Goal: Use online tool/utility

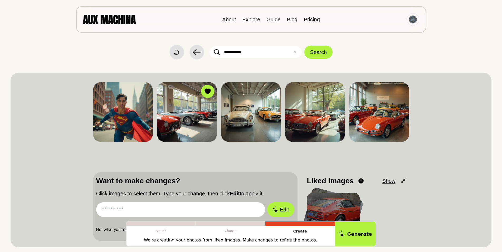
drag, startPoint x: 250, startPoint y: 52, endPoint x: 218, endPoint y: 51, distance: 31.9
click at [218, 51] on div "**********" at bounding box center [255, 52] width 92 height 12
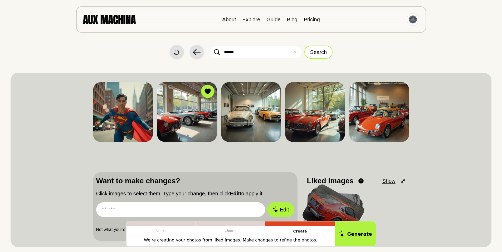
type input "******"
click at [318, 52] on button "Search" at bounding box center [318, 52] width 28 height 13
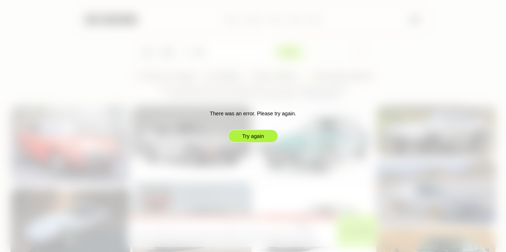
click at [254, 134] on button "Try again" at bounding box center [253, 136] width 50 height 13
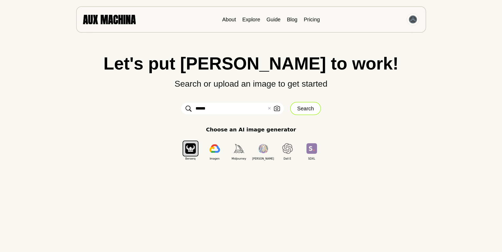
click at [303, 108] on button "Search" at bounding box center [305, 108] width 31 height 13
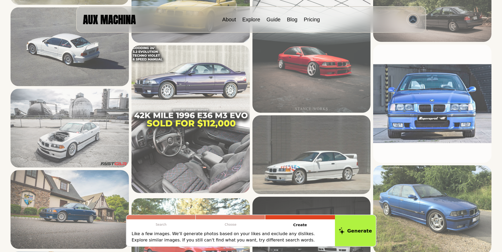
scroll to position [562, 0]
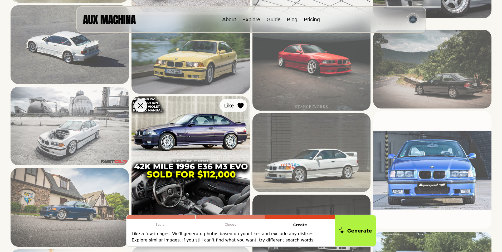
click at [240, 104] on icon at bounding box center [240, 106] width 6 height 6
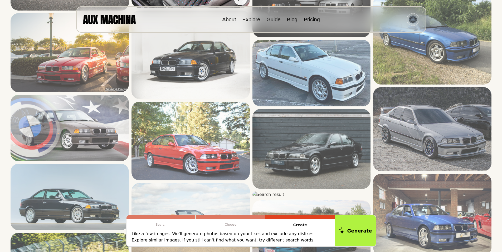
scroll to position [808, 0]
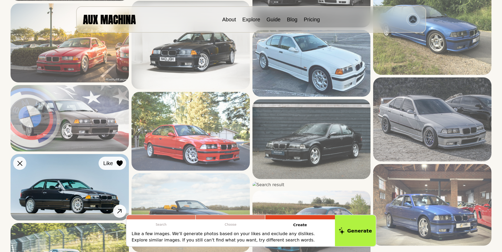
click at [118, 160] on div at bounding box center [120, 163] width 8 height 8
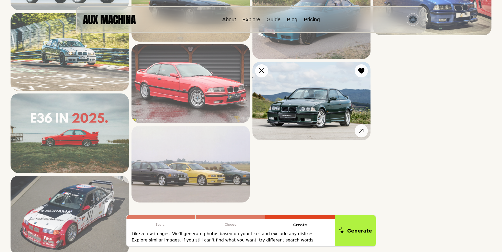
scroll to position [1019, 0]
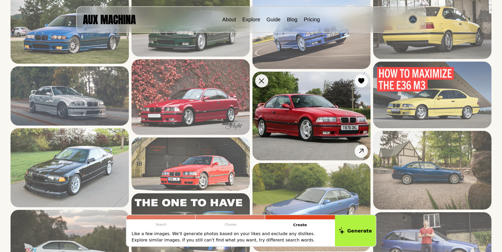
scroll to position [18, 0]
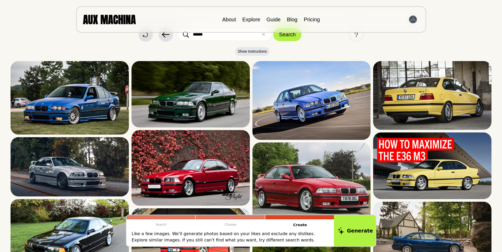
click at [355, 231] on button "Generate" at bounding box center [355, 231] width 43 height 33
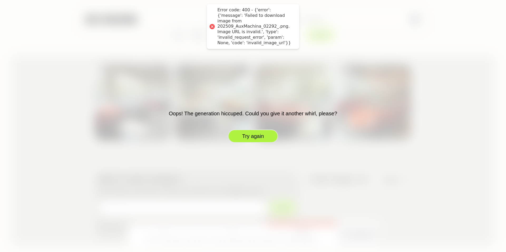
click at [257, 137] on button "Try again" at bounding box center [253, 136] width 50 height 13
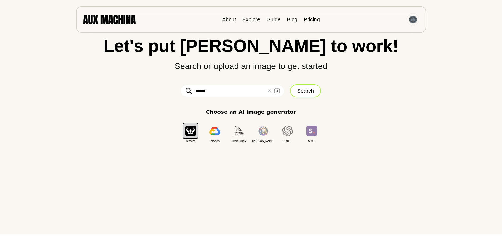
click at [307, 91] on button "Search" at bounding box center [305, 90] width 31 height 13
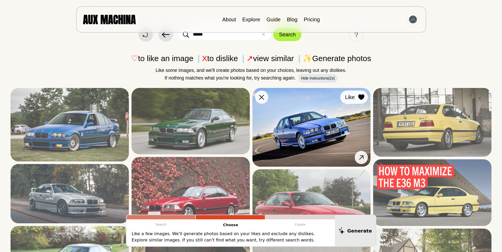
click at [363, 96] on icon at bounding box center [361, 97] width 6 height 6
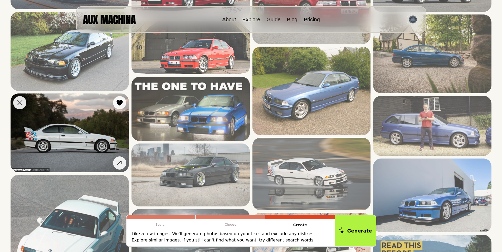
scroll to position [237, 0]
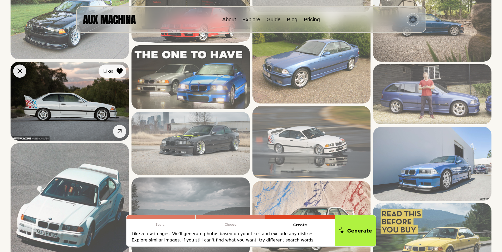
click at [119, 70] on icon at bounding box center [119, 71] width 6 height 6
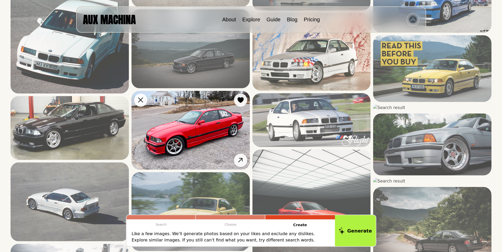
scroll to position [412, 0]
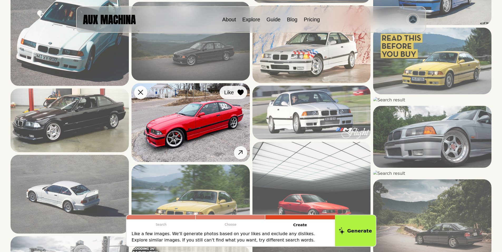
click at [241, 89] on div at bounding box center [241, 93] width 8 height 8
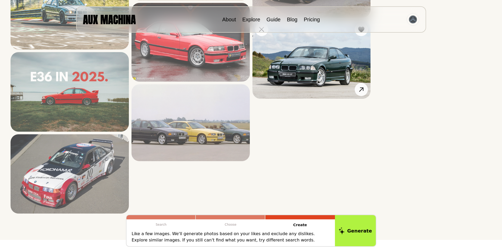
scroll to position [1062, 0]
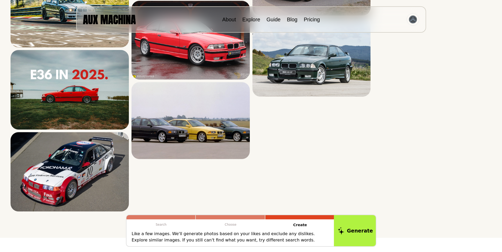
click at [356, 230] on button "Generate" at bounding box center [355, 231] width 43 height 33
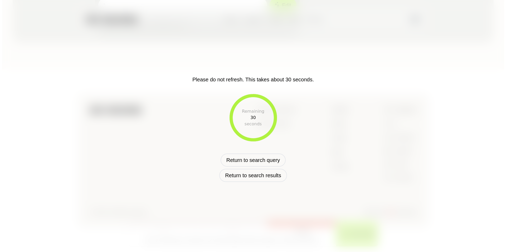
scroll to position [221, 0]
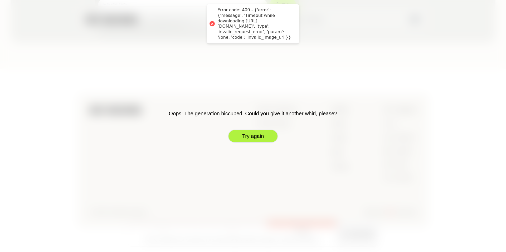
click at [252, 136] on button "Try again" at bounding box center [253, 136] width 50 height 13
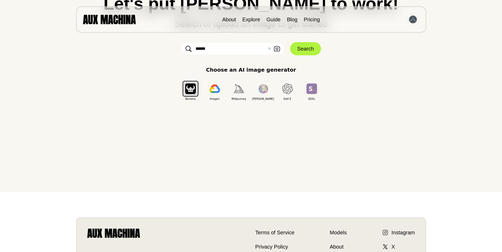
scroll to position [0, 0]
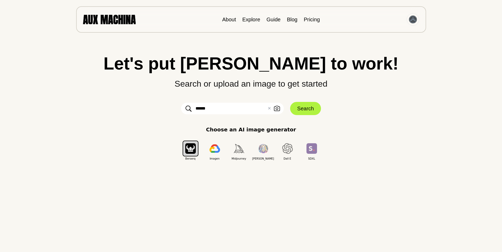
click at [114, 20] on img at bounding box center [109, 19] width 53 height 9
click at [269, 108] on button "✕ Clear" at bounding box center [268, 108] width 3 height 6
click at [232, 108] on input "text" at bounding box center [232, 109] width 103 height 12
type input "******"
click at [305, 108] on button "Search" at bounding box center [305, 108] width 31 height 13
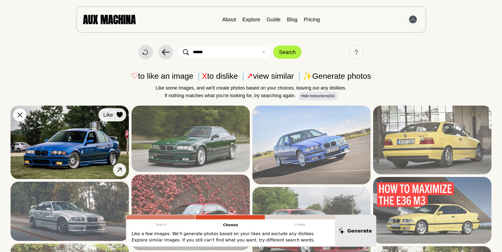
click at [119, 114] on icon at bounding box center [119, 115] width 6 height 6
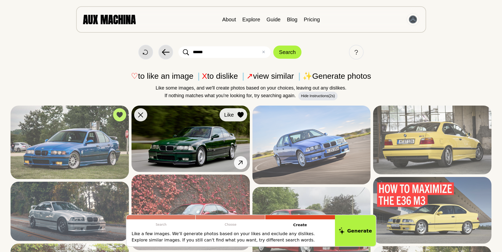
click at [240, 112] on icon at bounding box center [240, 115] width 6 height 6
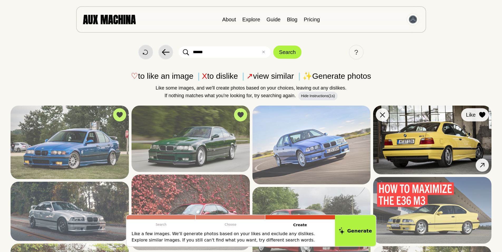
click at [483, 113] on icon at bounding box center [482, 115] width 6 height 6
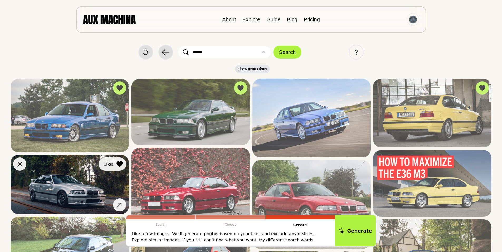
click at [120, 162] on icon at bounding box center [119, 165] width 6 height 6
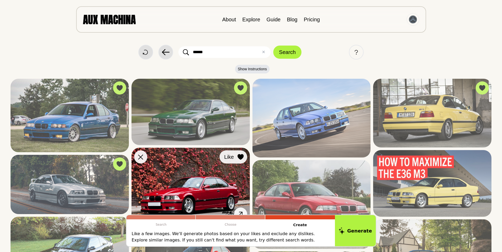
click at [240, 154] on div at bounding box center [241, 157] width 8 height 8
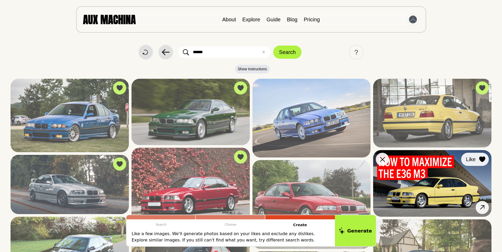
click at [481, 159] on icon at bounding box center [482, 160] width 6 height 6
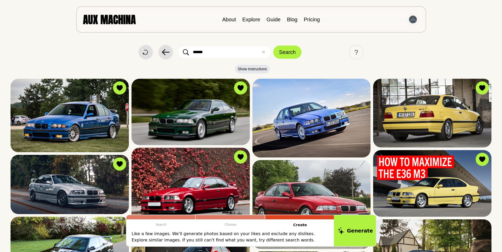
click at [360, 229] on button "Generate" at bounding box center [355, 231] width 43 height 33
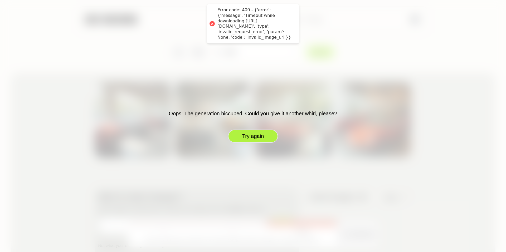
click at [259, 134] on button "Try again" at bounding box center [253, 136] width 50 height 13
